Goal: Information Seeking & Learning: Learn about a topic

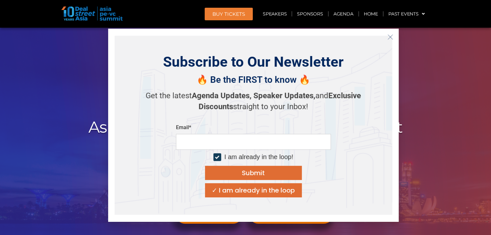
scroll to position [32, 0]
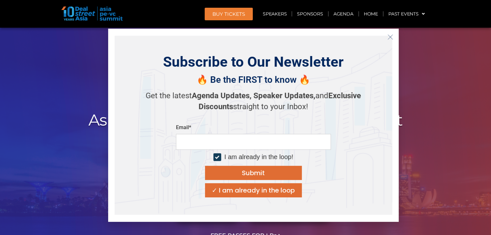
click at [392, 36] on icon "Close" at bounding box center [390, 37] width 6 height 6
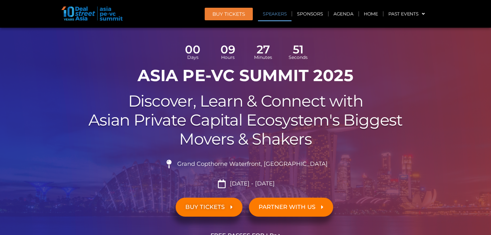
click at [277, 17] on link "Speakers" at bounding box center [275, 13] width 34 height 15
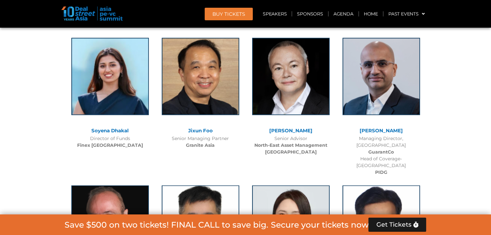
scroll to position [3573, 0]
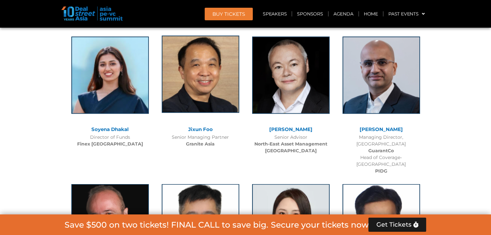
click at [193, 75] on img at bounding box center [200, 73] width 77 height 77
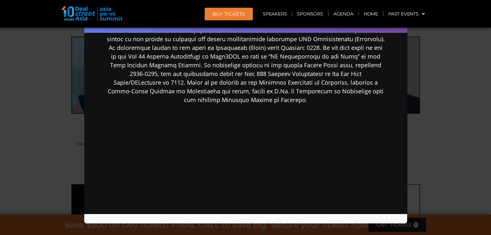
scroll to position [250, 0]
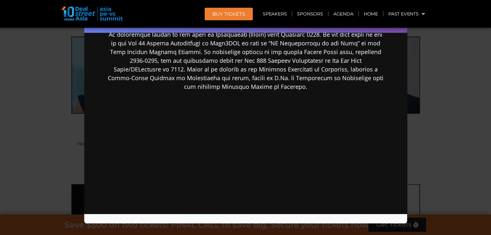
click at [468, 41] on div "Speaker Profile ×" at bounding box center [245, 117] width 491 height 235
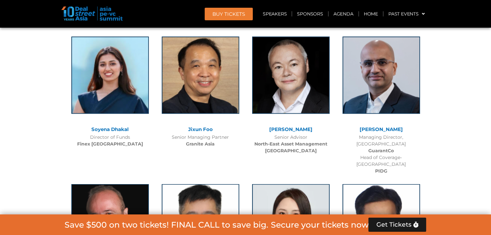
scroll to position [3638, 0]
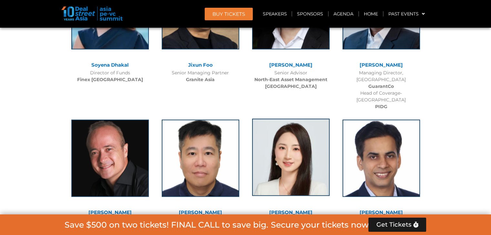
click at [304, 119] on img at bounding box center [290, 157] width 77 height 77
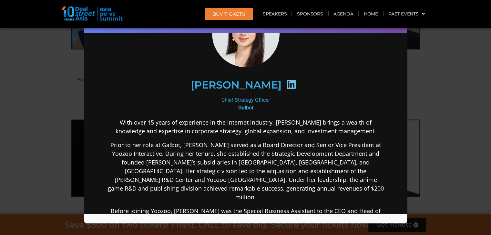
scroll to position [65, 0]
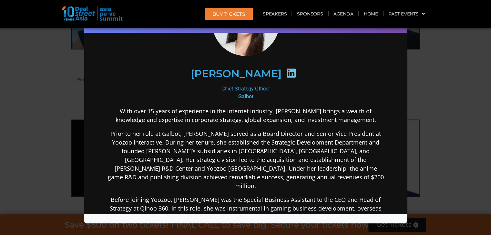
click at [460, 91] on div "Speaker Profile ×" at bounding box center [245, 117] width 491 height 235
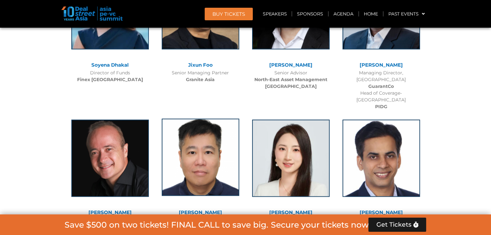
click at [205, 119] on img at bounding box center [200, 157] width 77 height 77
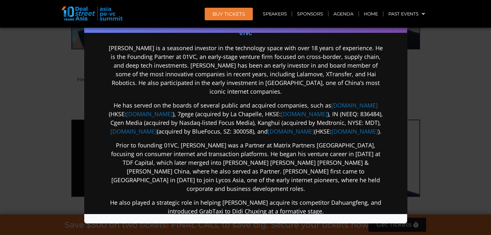
scroll to position [161, 0]
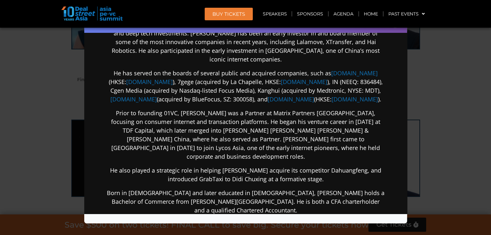
click at [448, 154] on div "Speaker Profile ×" at bounding box center [245, 117] width 491 height 235
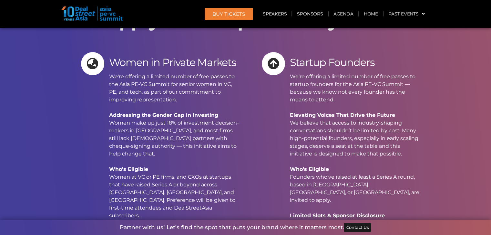
scroll to position [6782, 0]
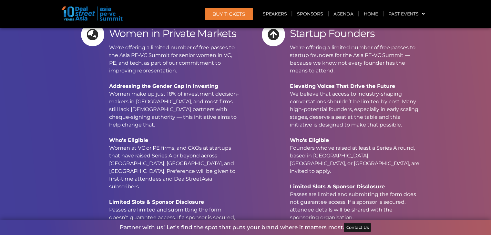
click at [340, 11] on link "Agenda" at bounding box center [343, 13] width 30 height 15
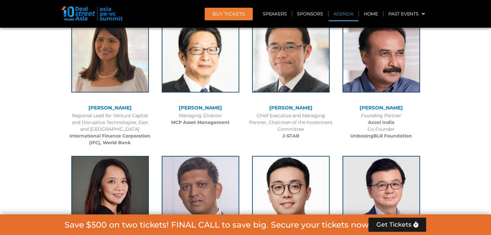
scroll to position [372, 0]
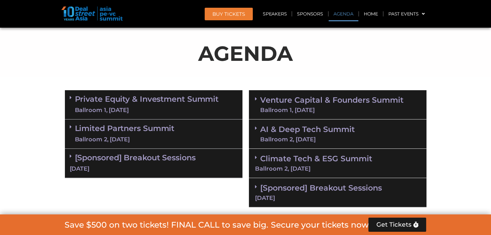
click at [326, 102] on link "Venture Capital & Founders​ Summit Ballroom 1, [DATE]" at bounding box center [331, 104] width 143 height 17
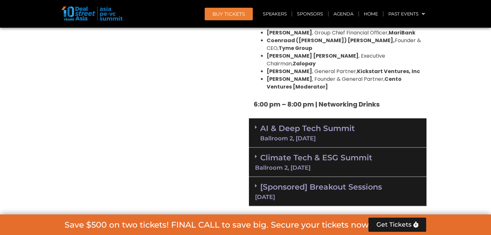
scroll to position [1307, 0]
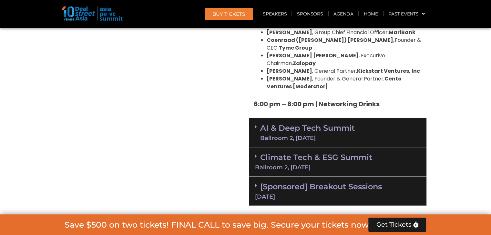
click at [295, 124] on link "AI & Deep Tech Summit Ballroom 2, [DATE]" at bounding box center [307, 132] width 95 height 17
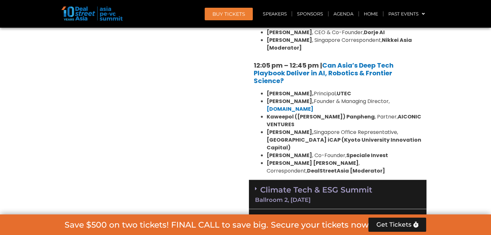
scroll to position [1597, 0]
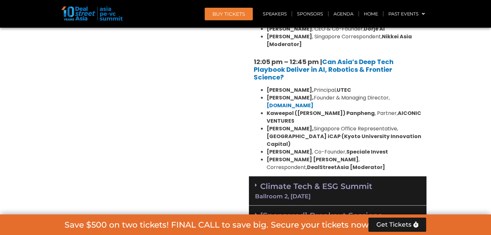
click at [354, 182] on link "Climate Tech & ESG Summit Ballroom 2, [DATE]" at bounding box center [337, 191] width 165 height 18
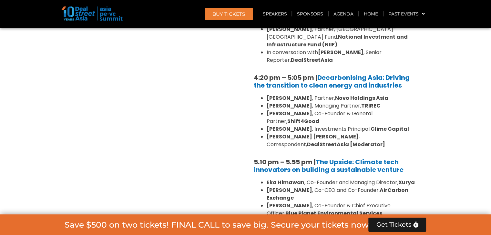
scroll to position [2113, 0]
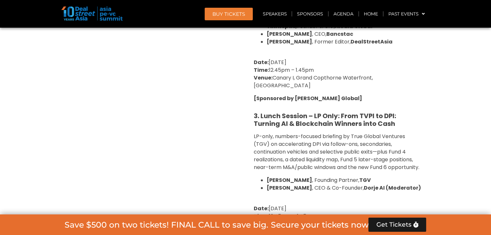
scroll to position [2823, 0]
